Goal: Task Accomplishment & Management: Use online tool/utility

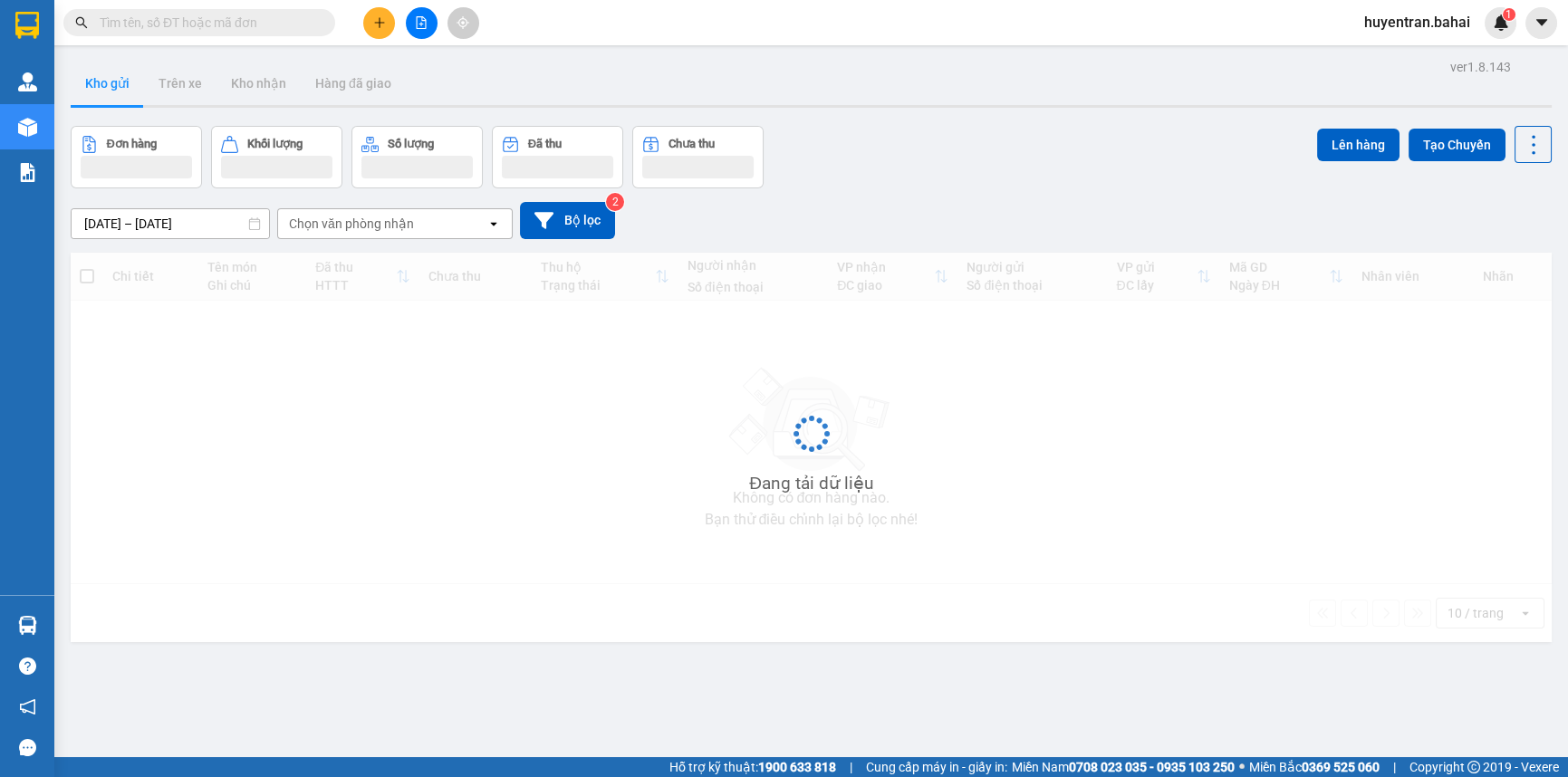
click at [366, 8] on div at bounding box center [422, 23] width 136 height 32
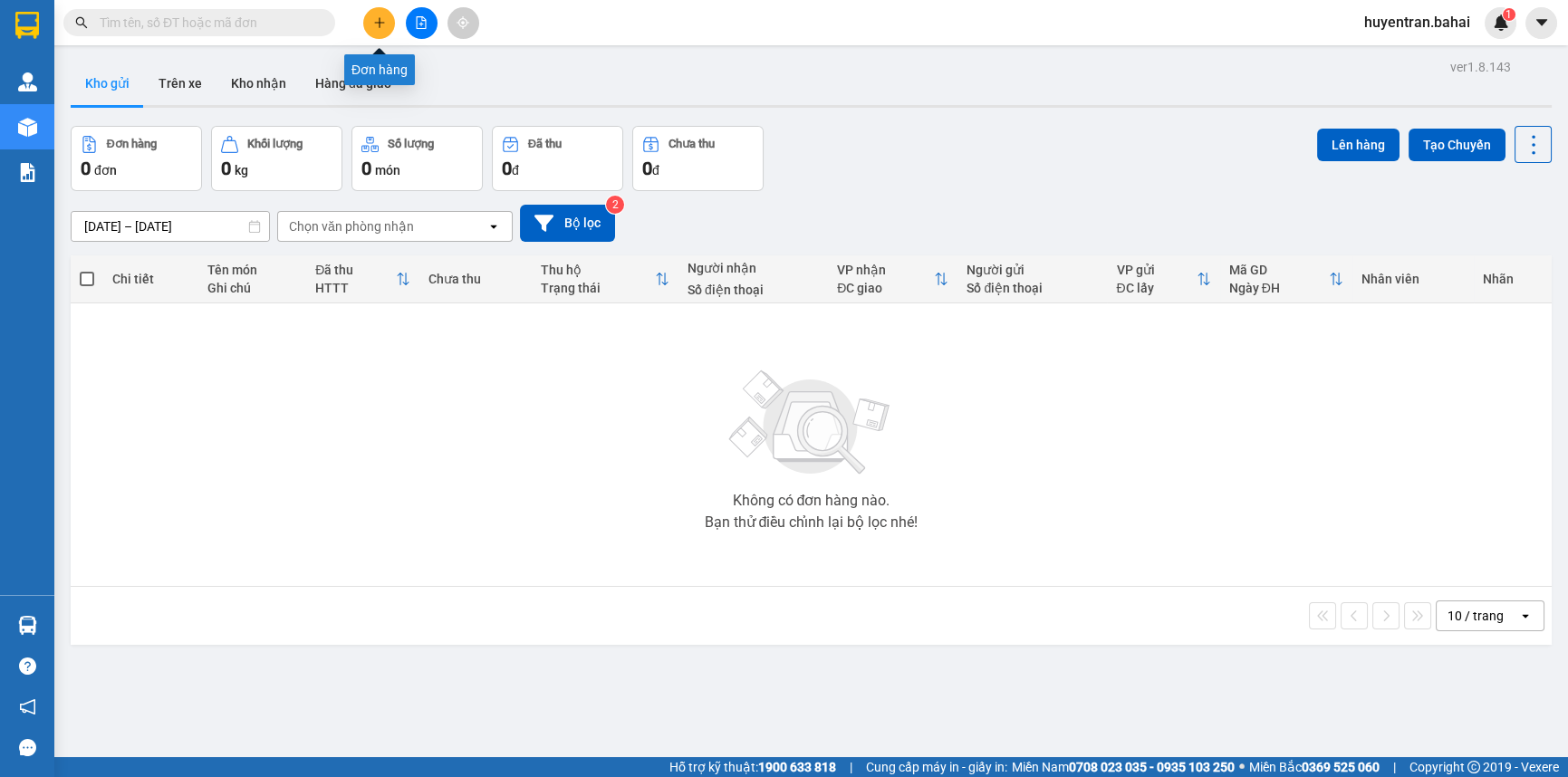
click at [375, 20] on icon "plus" at bounding box center [379, 23] width 13 height 13
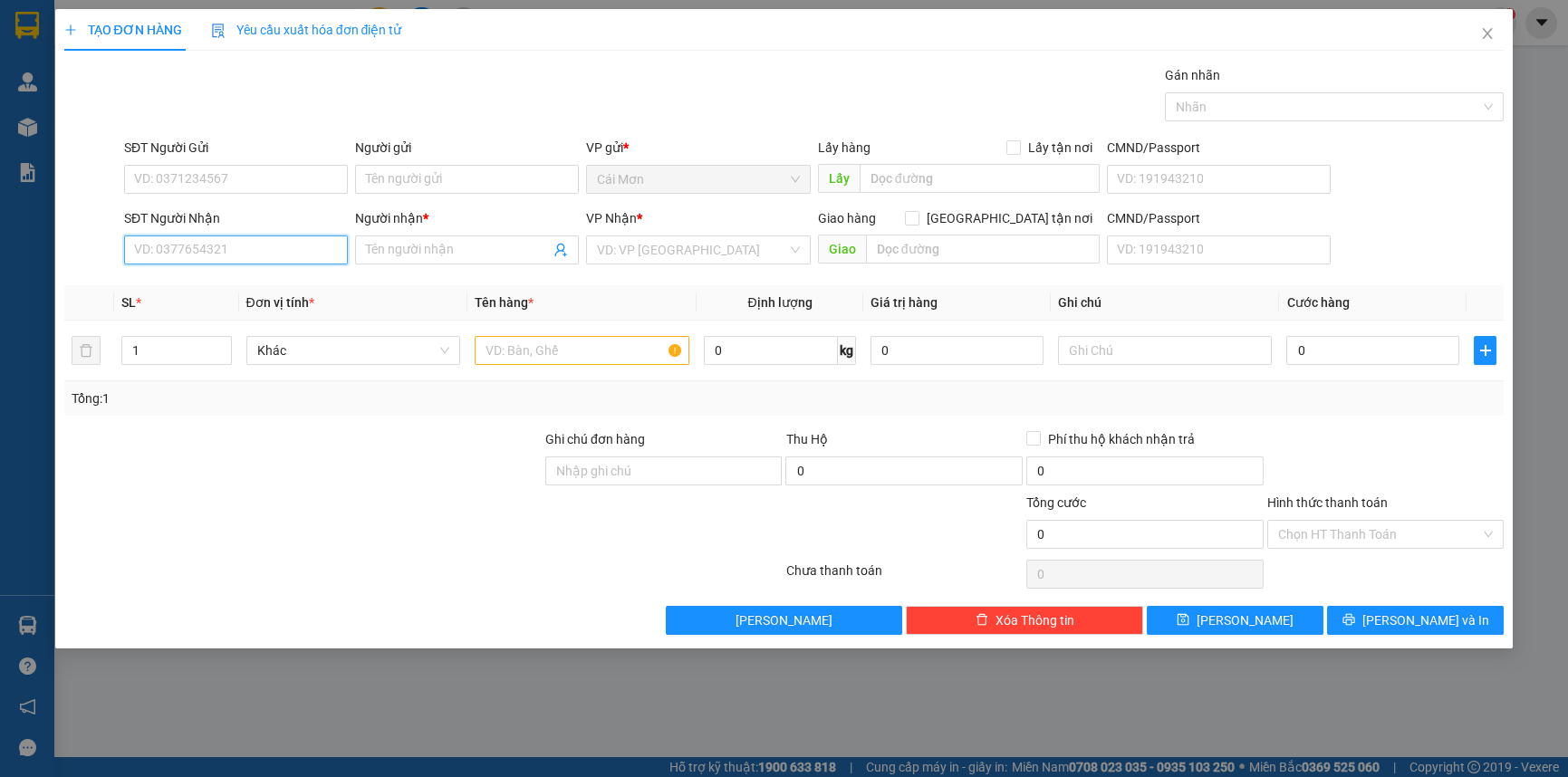
click at [247, 254] on input "SĐT Người Nhận" at bounding box center [236, 250] width 224 height 29
type input "0909169293"
drag, startPoint x: 315, startPoint y: 280, endPoint x: 498, endPoint y: 272, distance: 183.2
click at [315, 280] on div "0909169293 - Phương" at bounding box center [236, 286] width 202 height 20
type input "Phương"
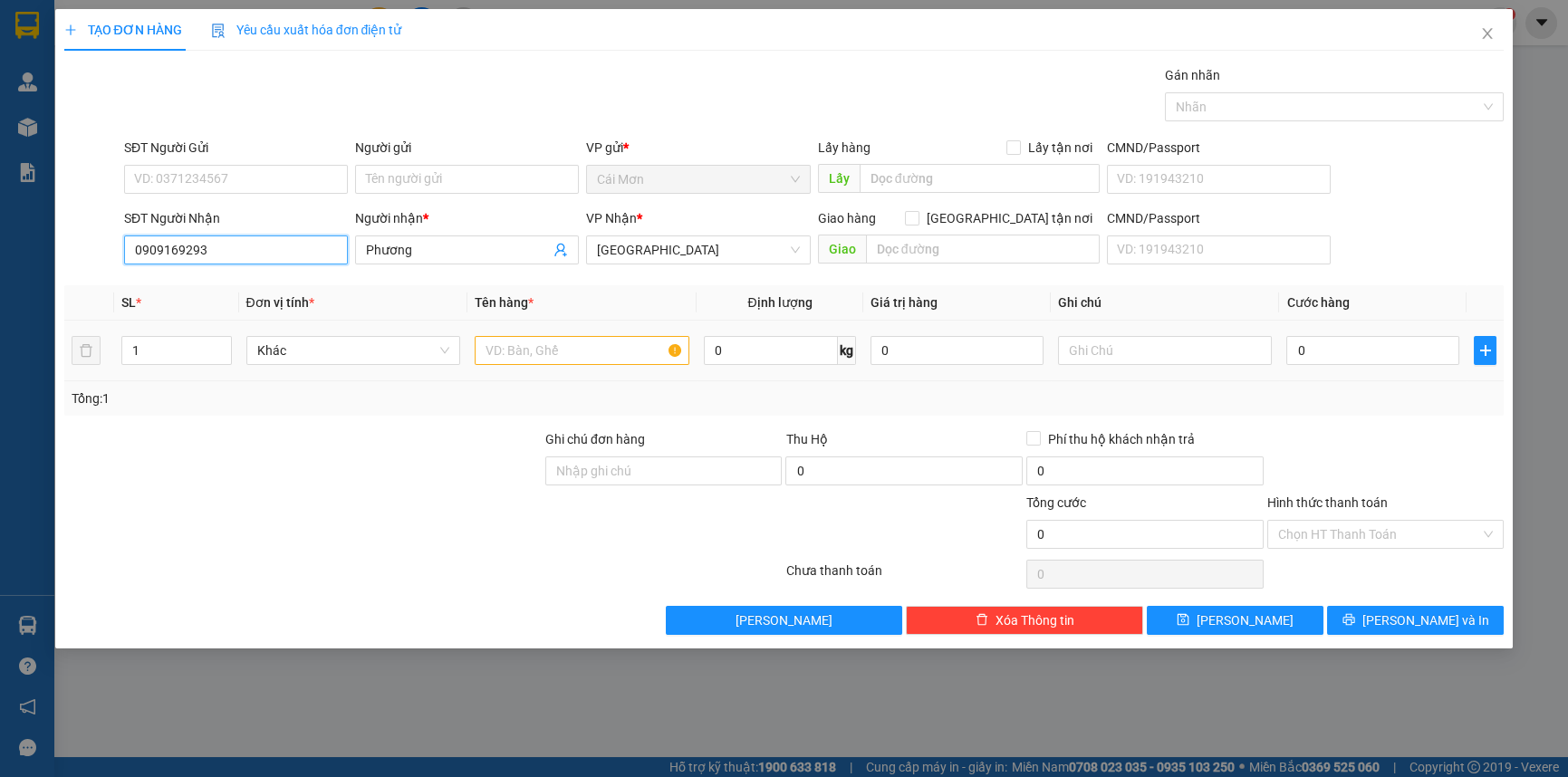
type input "0909169293"
click at [609, 356] on input "text" at bounding box center [582, 350] width 214 height 29
type input "giỏ"
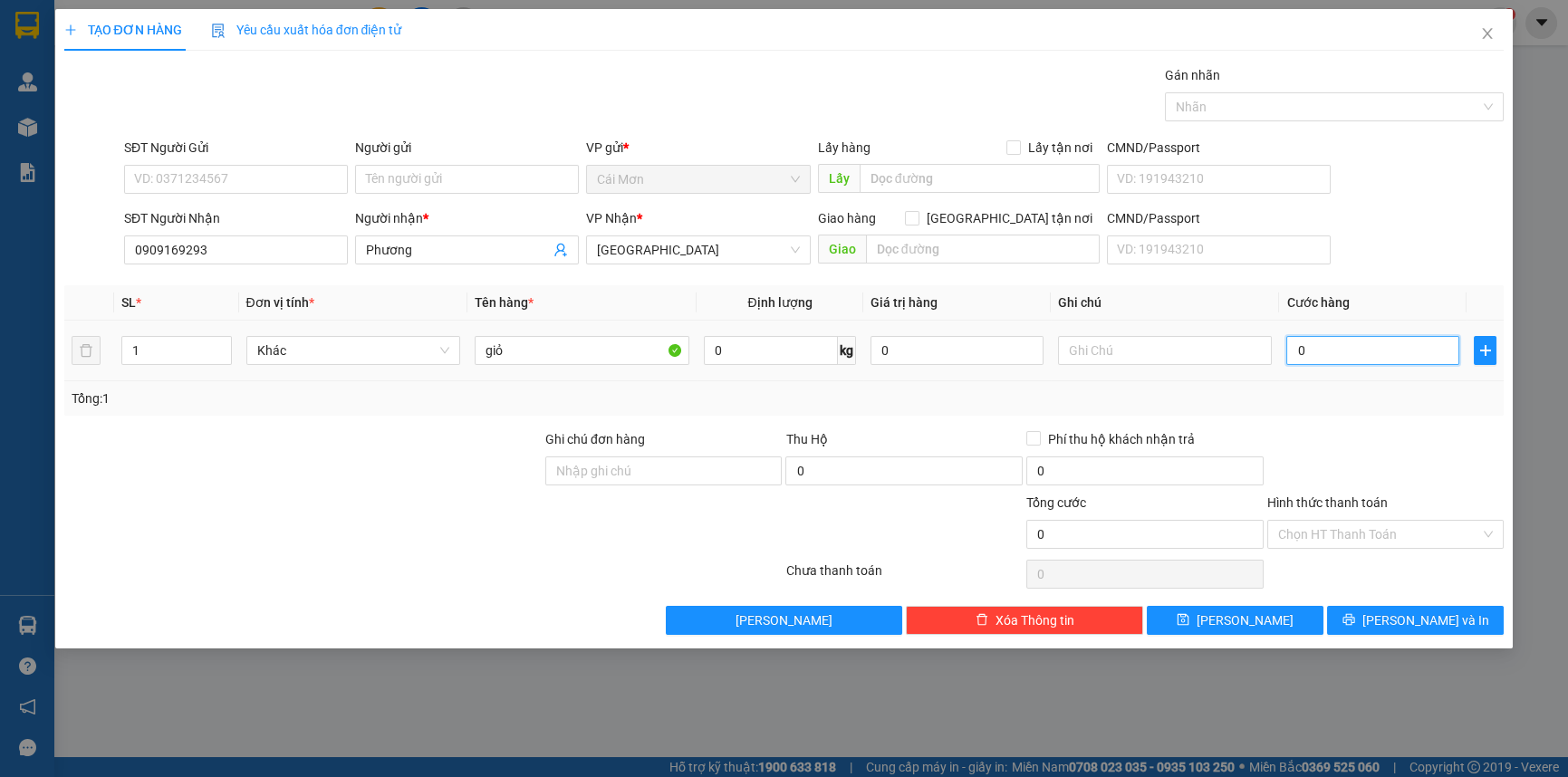
click at [1360, 338] on input "0" at bounding box center [1372, 350] width 173 height 29
type input "3"
type input "30"
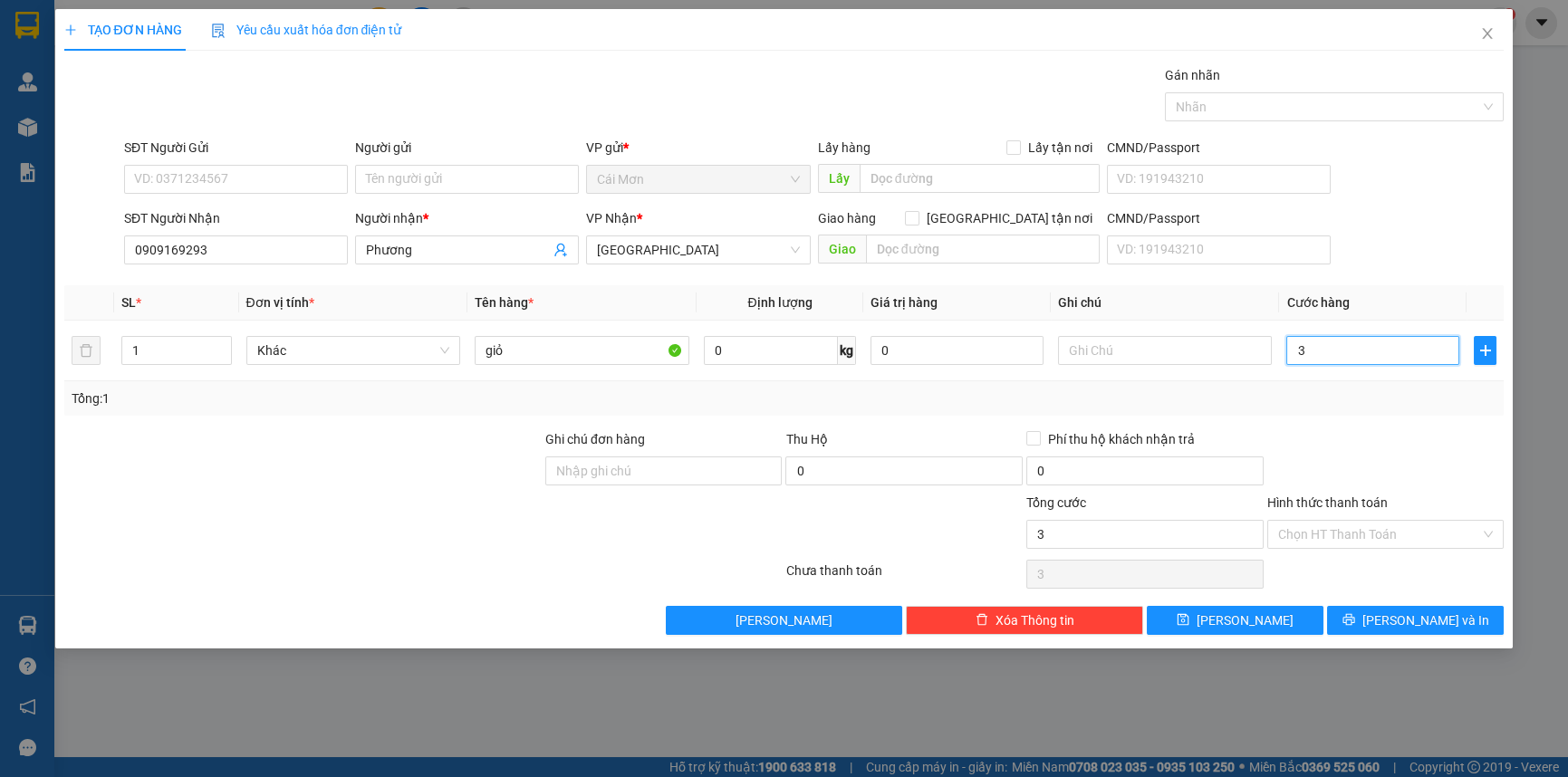
type input "30"
type input "300"
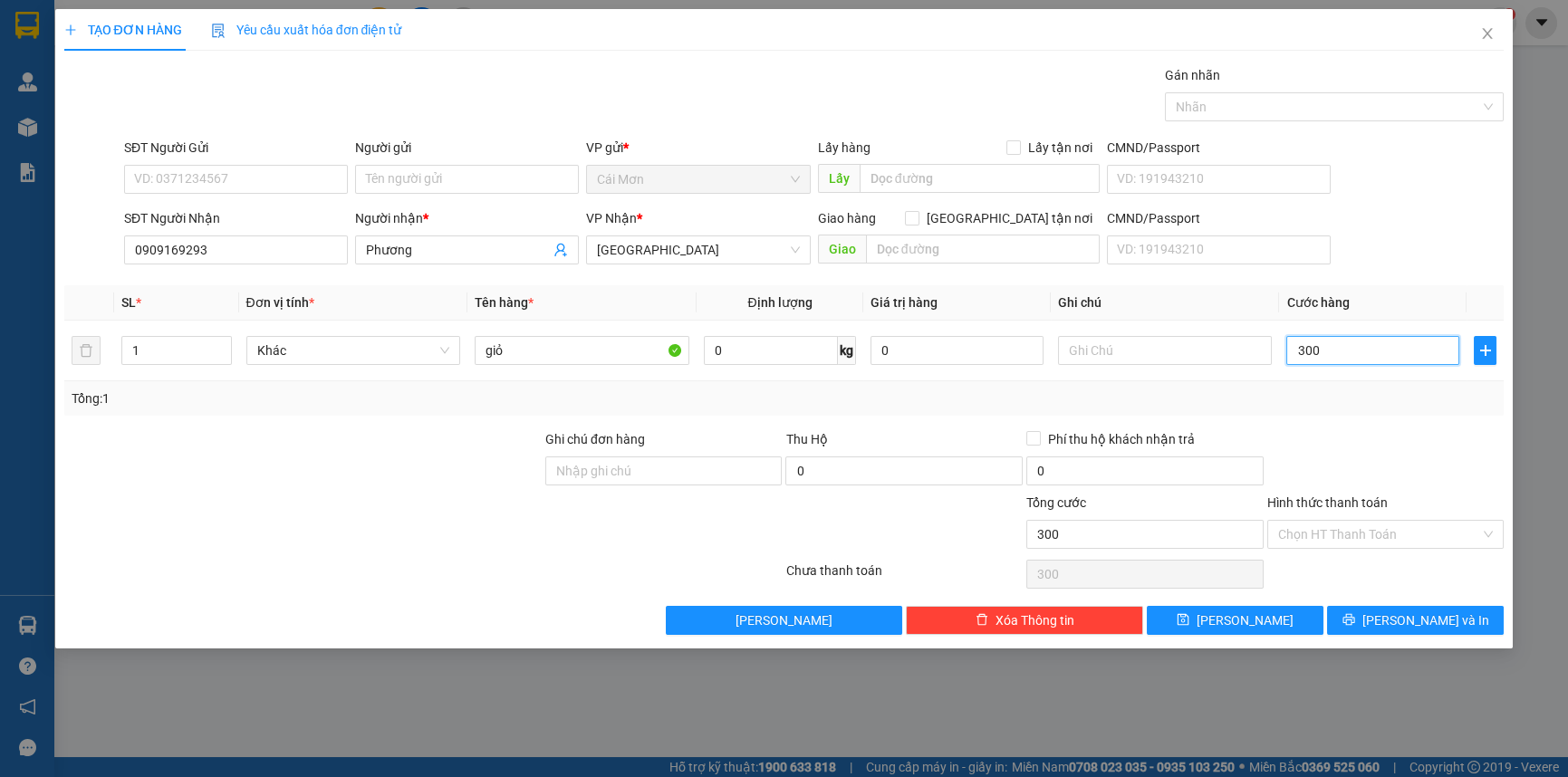
type input "3.000"
type input "30.000"
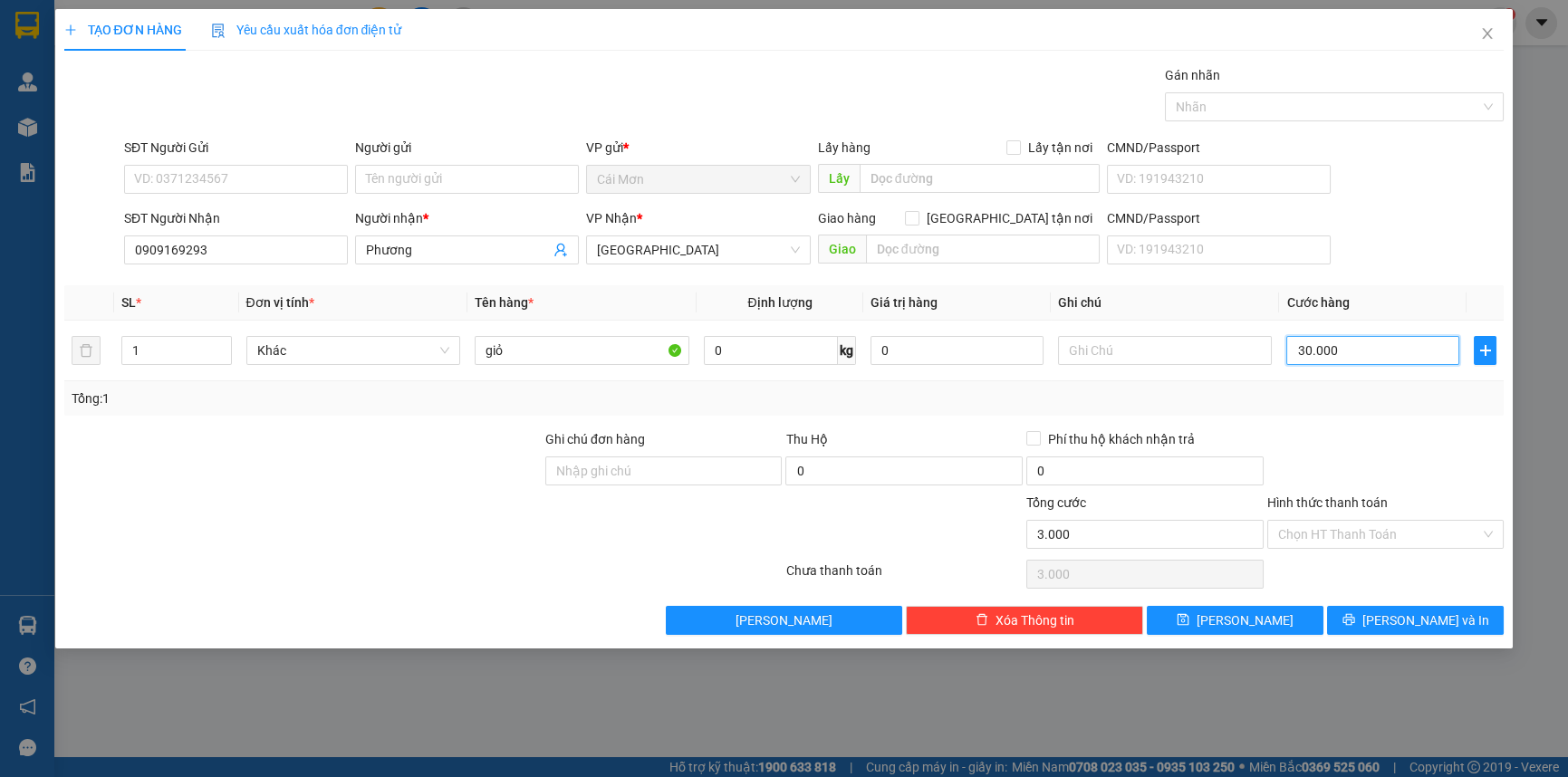
type input "30.000"
click at [1459, 630] on button "Lưu và In" at bounding box center [1415, 620] width 177 height 29
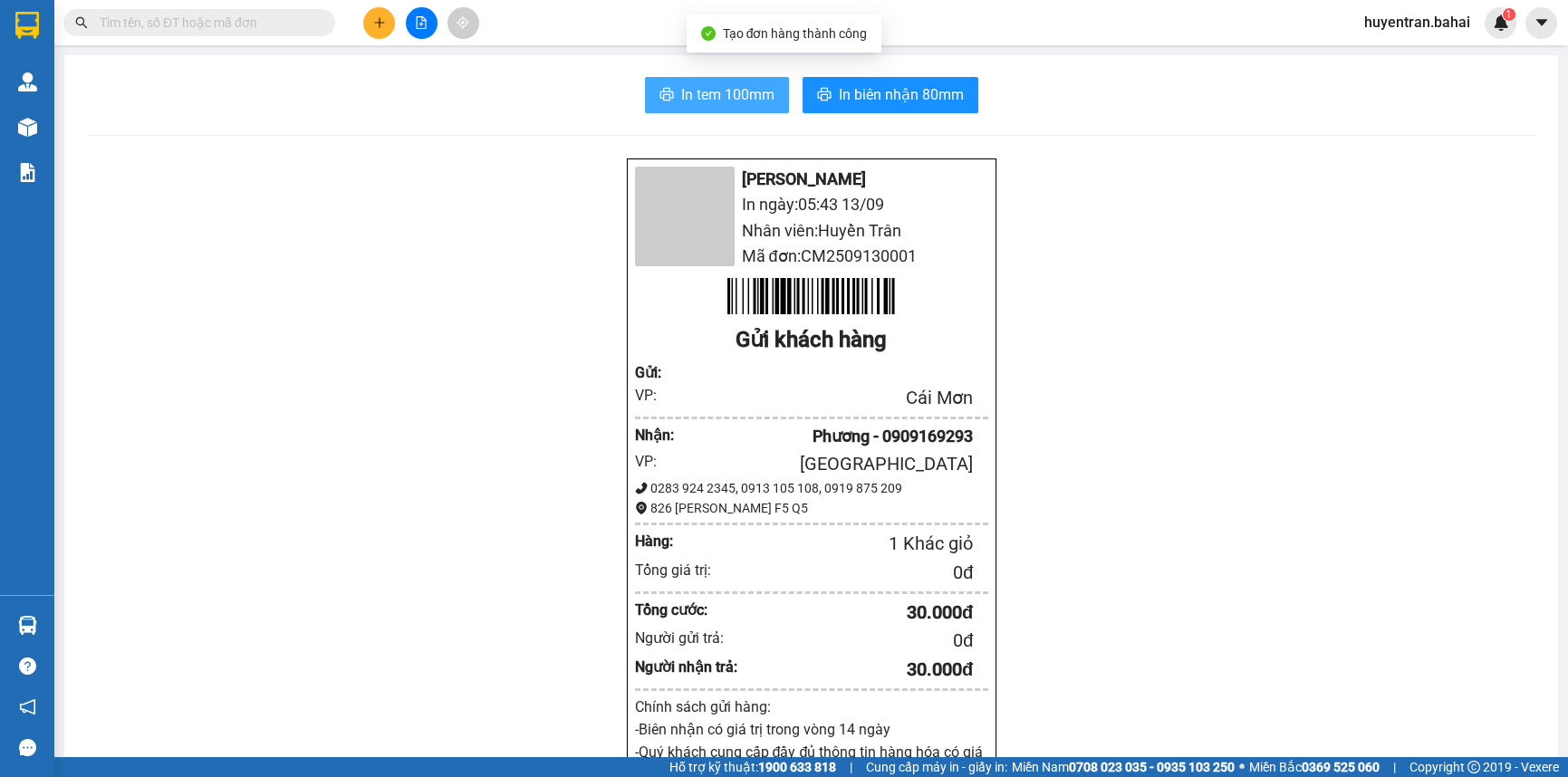
click at [749, 98] on span "In tem 100mm" at bounding box center [728, 94] width 94 height 23
click at [731, 89] on span "In tem 100mm" at bounding box center [728, 94] width 94 height 23
click at [724, 100] on span "In tem 100mm" at bounding box center [728, 94] width 94 height 23
click at [727, 71] on div "In tem 100mm In biên nhận 80mm Bá Hải In ngày: 05:43 13/09 Nhân viên: Huyền Trâ…" at bounding box center [811, 725] width 1494 height 1340
click at [723, 89] on span "In tem 100mm" at bounding box center [728, 94] width 94 height 23
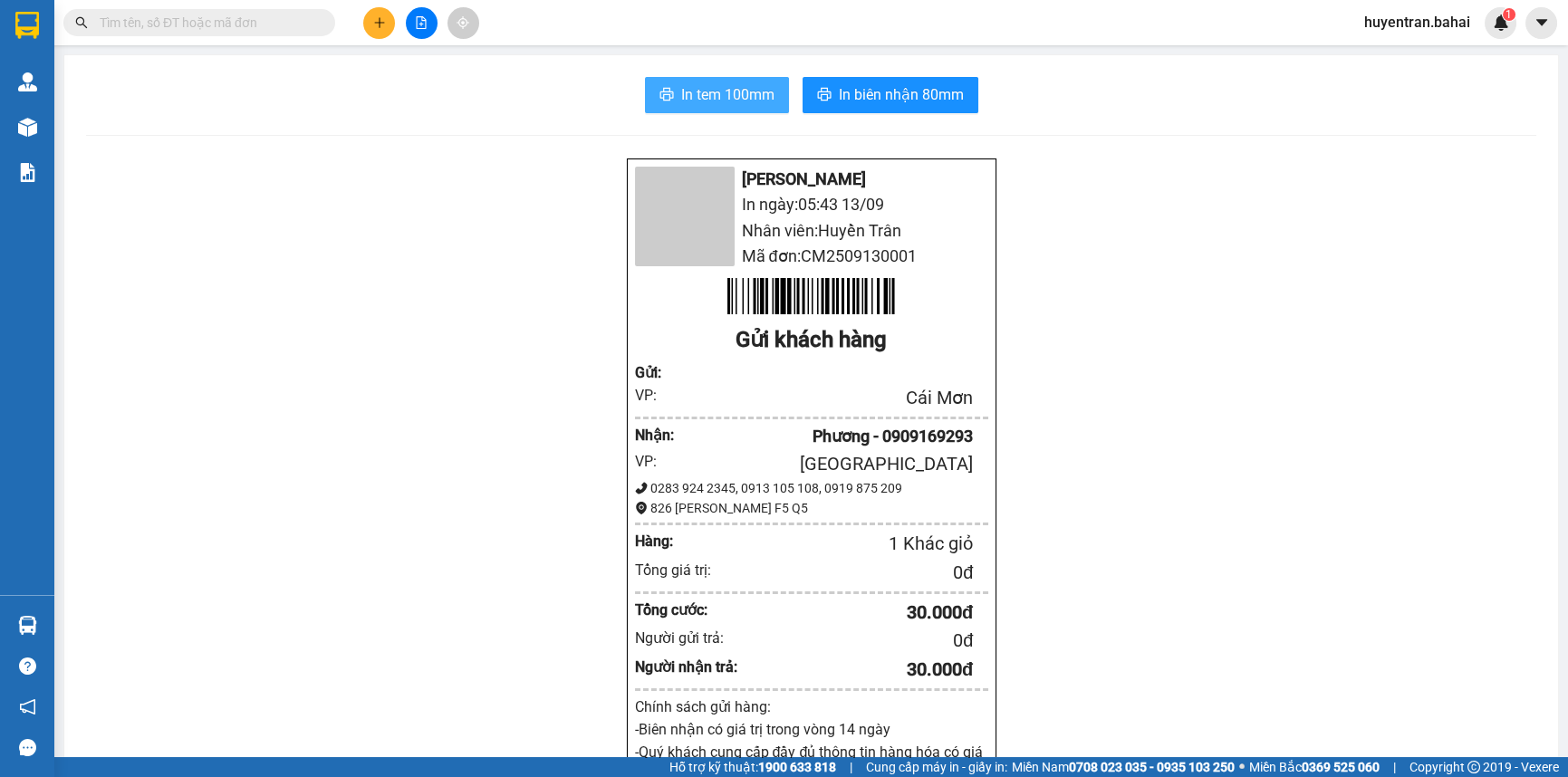
click at [744, 85] on span "In tem 100mm" at bounding box center [728, 94] width 94 height 23
click at [117, 22] on input "text" at bounding box center [206, 23] width 214 height 20
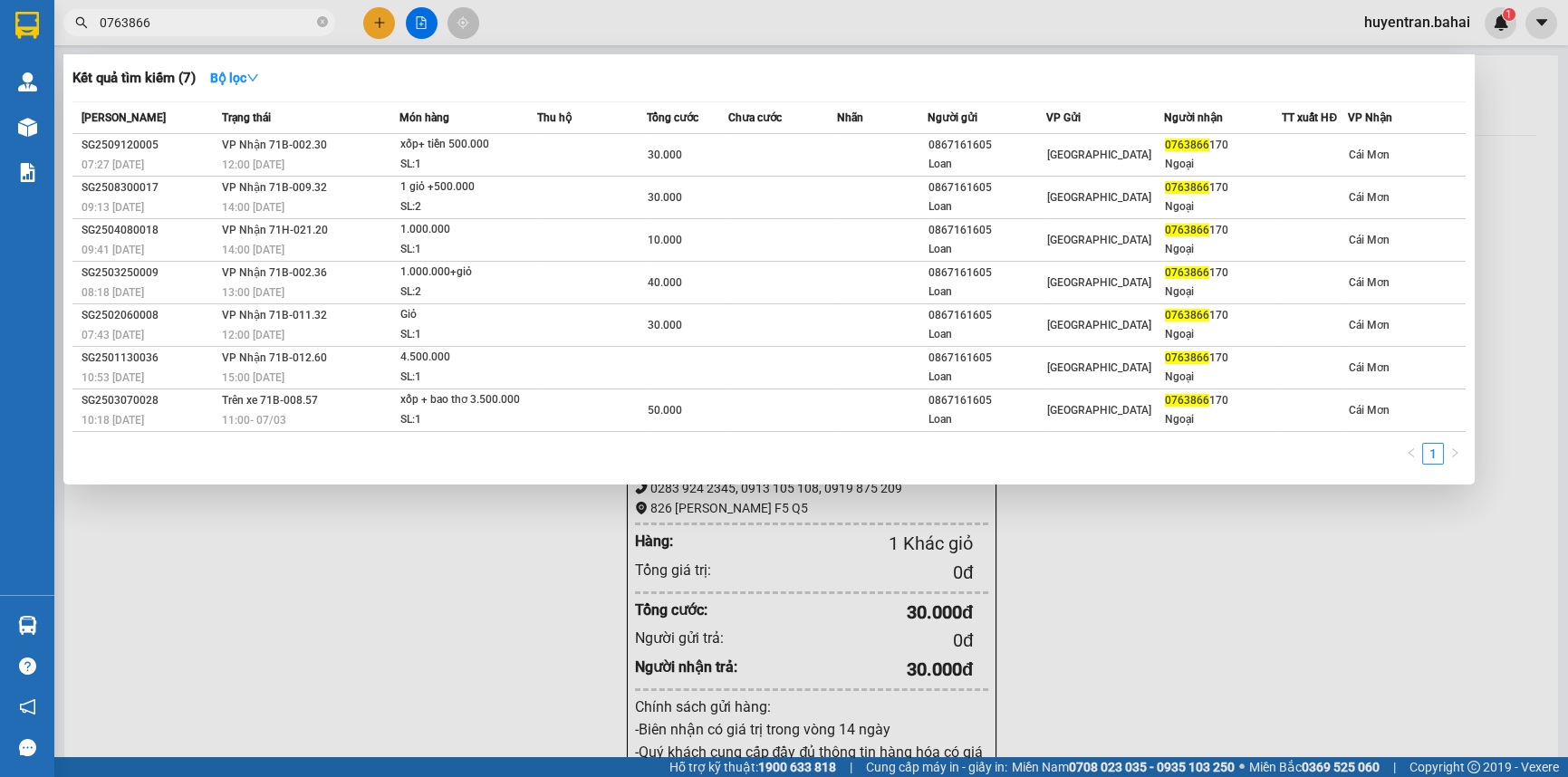
type input "0763866"
click at [1444, 637] on div at bounding box center [784, 388] width 1568 height 777
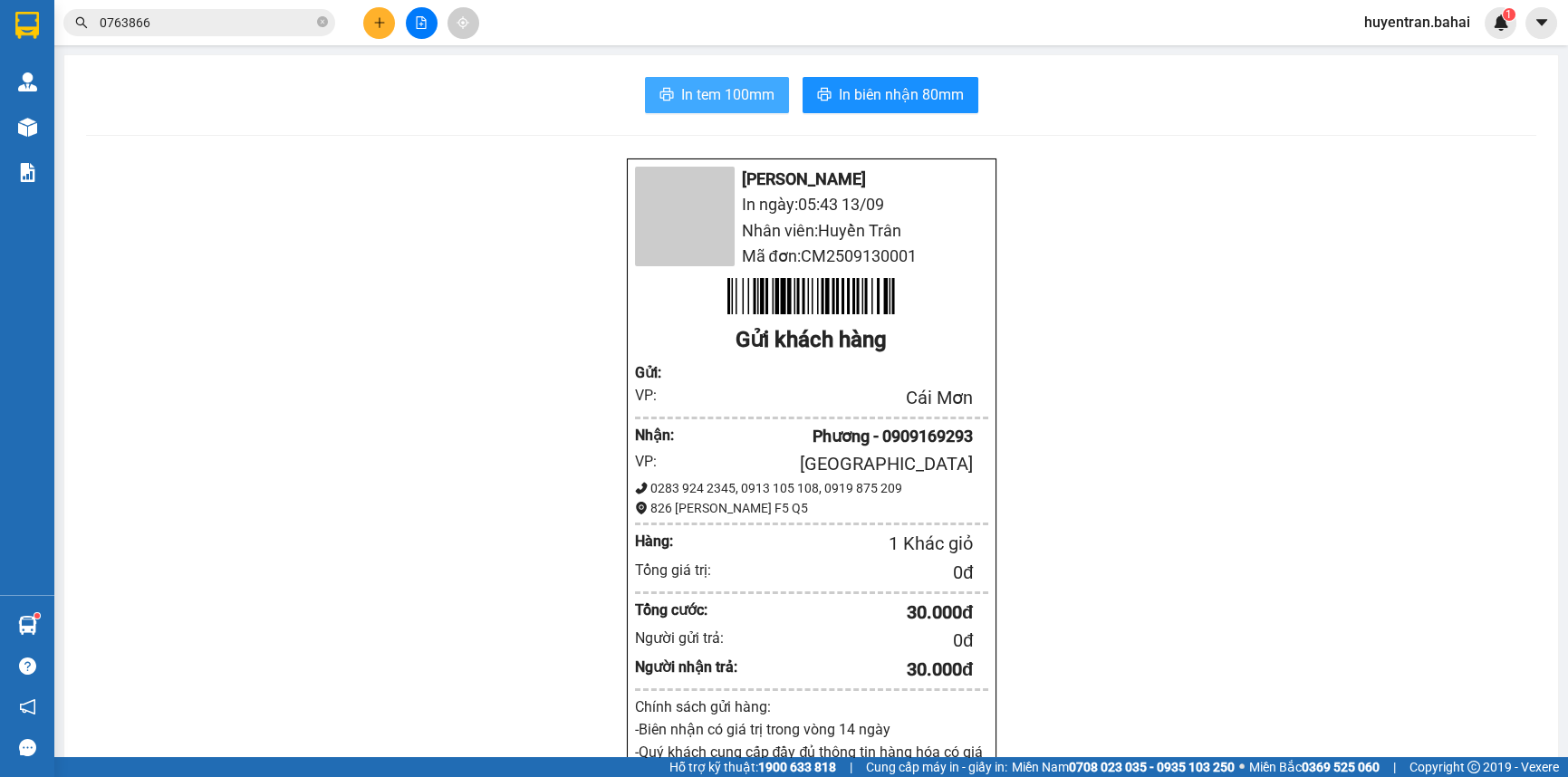
click at [759, 94] on span "In tem 100mm" at bounding box center [728, 94] width 94 height 23
click at [716, 88] on span "In tem 100mm" at bounding box center [728, 94] width 94 height 23
click at [703, 111] on button "In tem 100mm" at bounding box center [717, 95] width 144 height 37
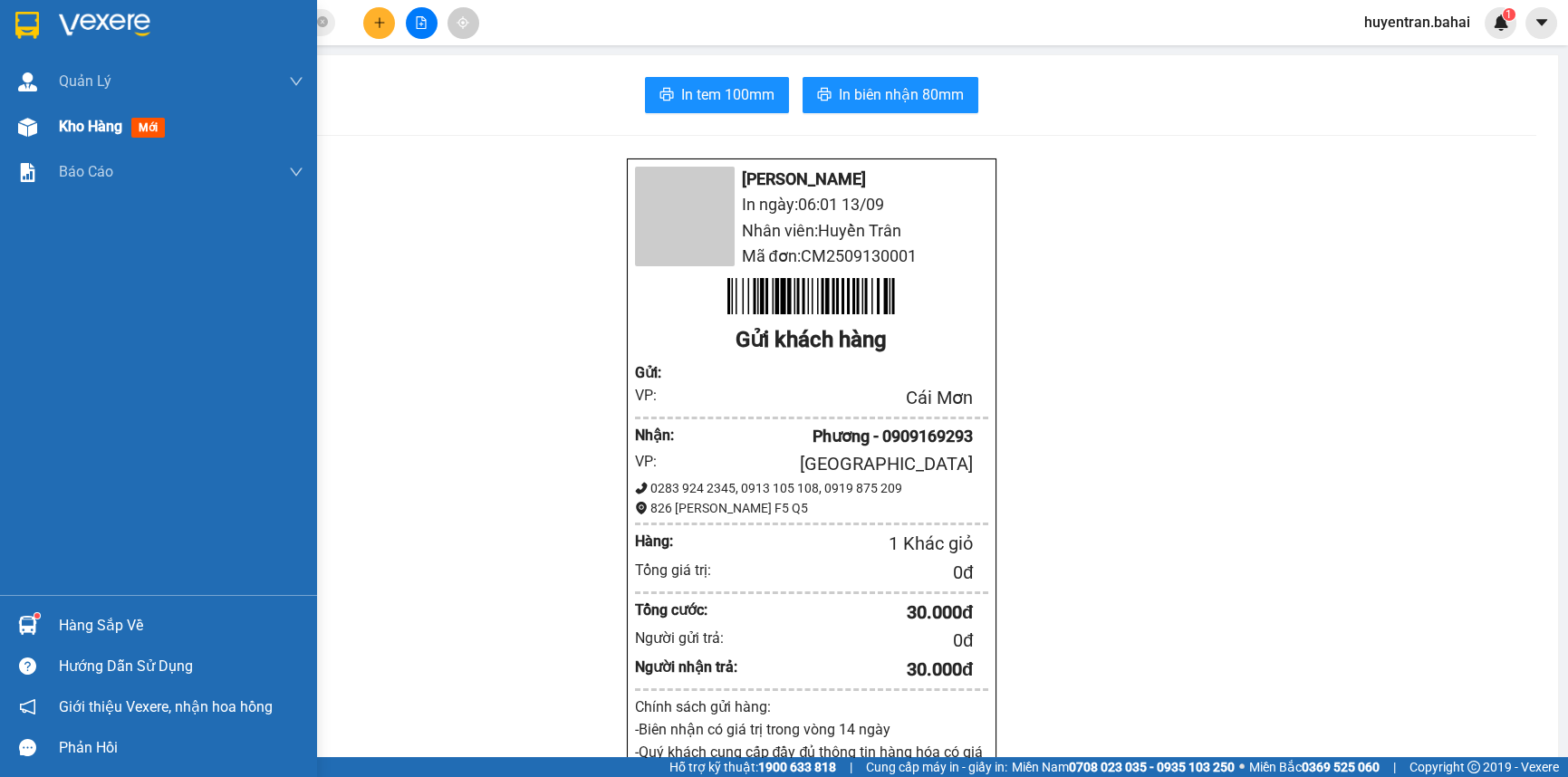
click at [75, 131] on span "Kho hàng" at bounding box center [91, 125] width 63 height 17
